Goal: Check status: Check status

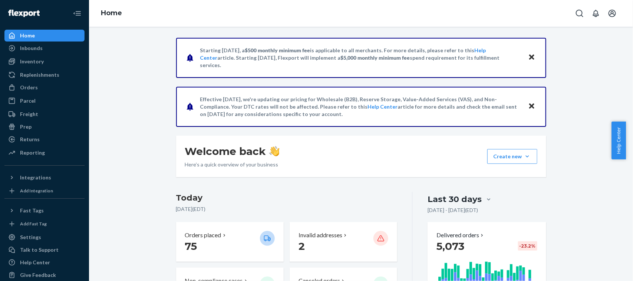
click at [54, 34] on div "Home" at bounding box center [44, 35] width 79 height 10
click at [39, 90] on div "Orders" at bounding box center [44, 87] width 79 height 10
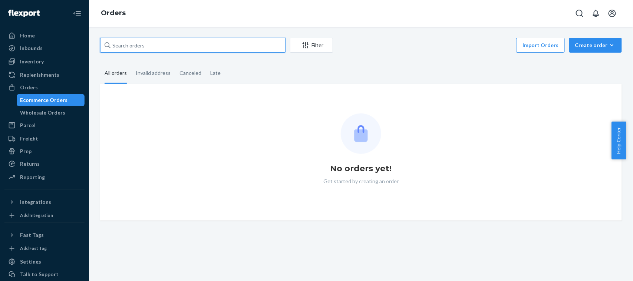
click at [125, 46] on input "text" at bounding box center [192, 45] width 185 height 15
paste input "[PERSON_NAME]"
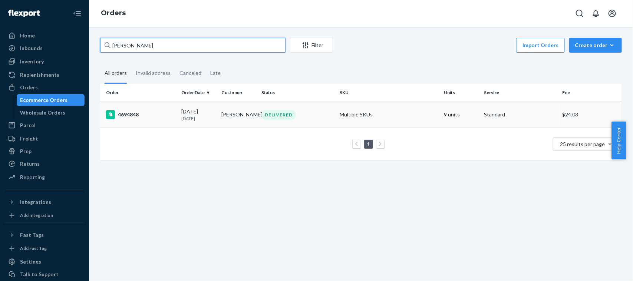
type input "[PERSON_NAME]"
click at [212, 116] on p "[DATE]" at bounding box center [198, 118] width 34 height 6
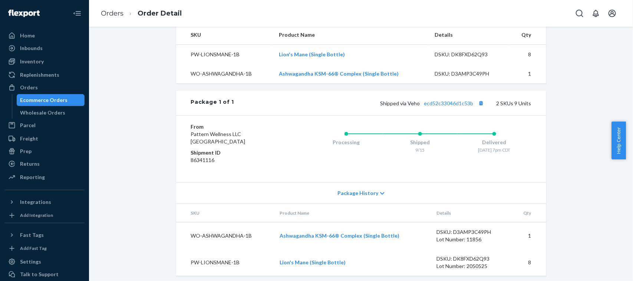
scroll to position [264, 0]
